Goal: Navigation & Orientation: Go to known website

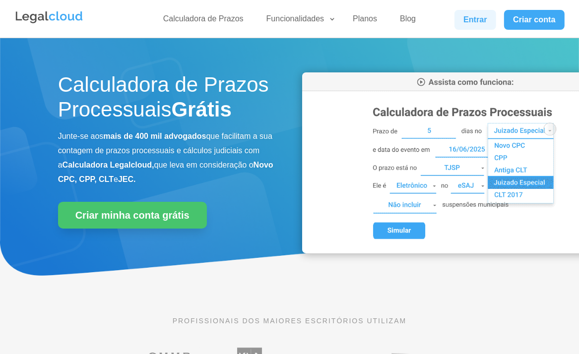
click at [486, 21] on link "Entrar" at bounding box center [476, 20] width 42 height 20
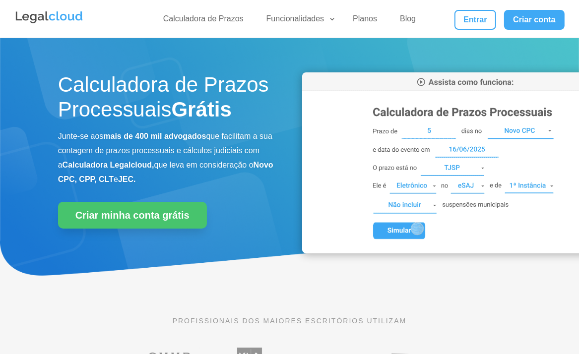
click at [484, 13] on link "Entrar" at bounding box center [476, 20] width 42 height 20
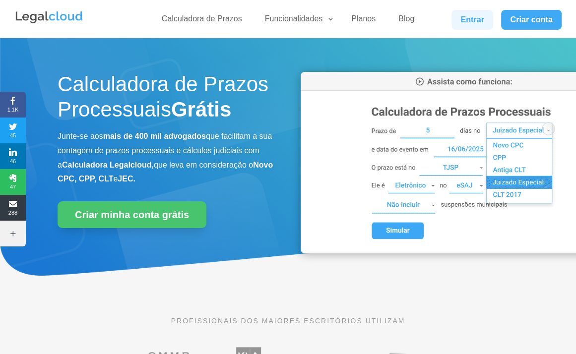
click at [461, 22] on link "Entrar" at bounding box center [473, 20] width 42 height 20
